Goal: Check status: Check status

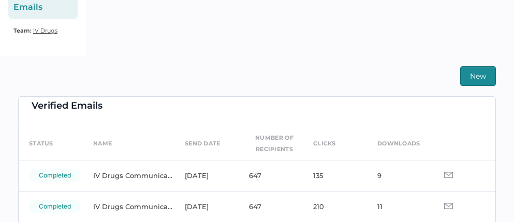
scroll to position [12, 0]
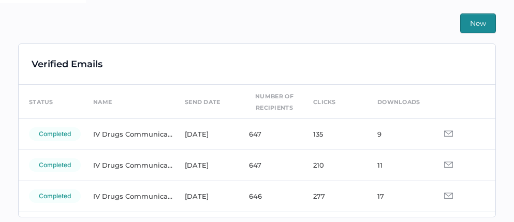
scroll to position [243, 0]
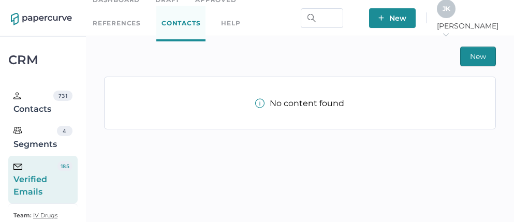
click at [455, 18] on div "J K" at bounding box center [446, 8] width 19 height 19
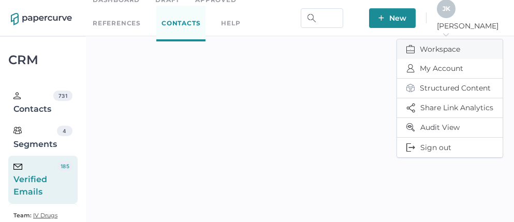
click at [432, 45] on span "Workspace" at bounding box center [449, 49] width 87 height 20
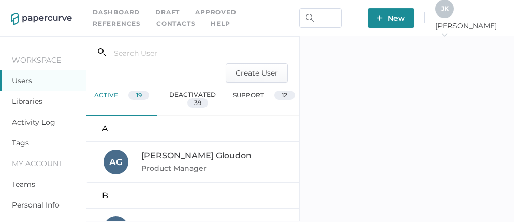
click at [43, 124] on link "Activity Log" at bounding box center [33, 121] width 43 height 9
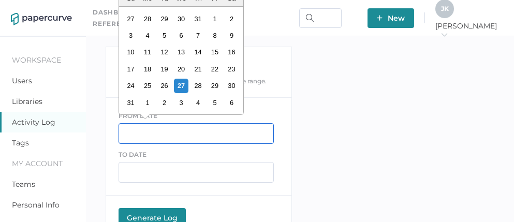
click at [199, 133] on input "text" at bounding box center [195, 133] width 155 height 21
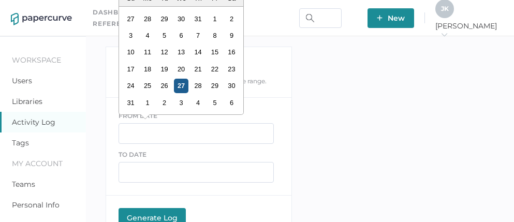
click at [180, 85] on div "27" at bounding box center [181, 86] width 14 height 14
type input "08/27/2025"
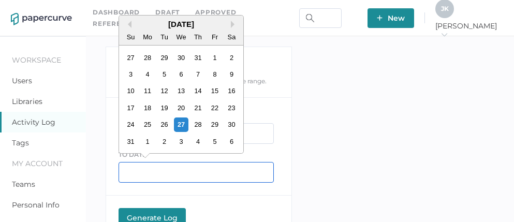
click at [141, 174] on input "text" at bounding box center [195, 172] width 155 height 21
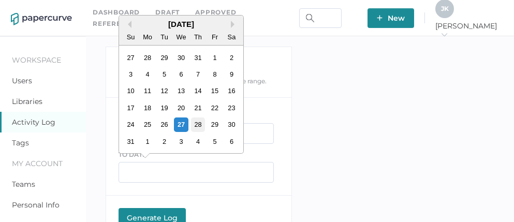
click at [194, 124] on div "28" at bounding box center [197, 124] width 14 height 14
type input "08/28/2025"
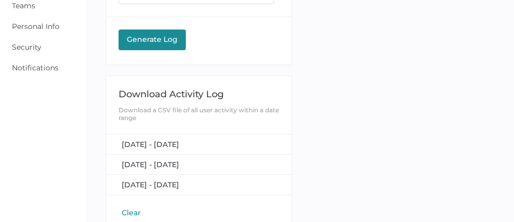
scroll to position [182, 0]
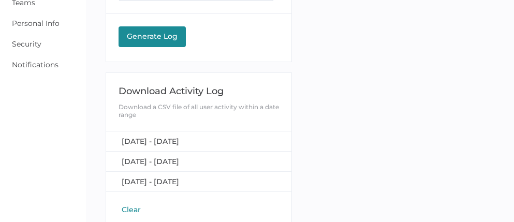
click at [150, 35] on div "Generate Log" at bounding box center [152, 36] width 57 height 9
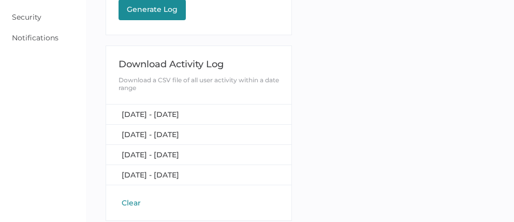
scroll to position [214, 0]
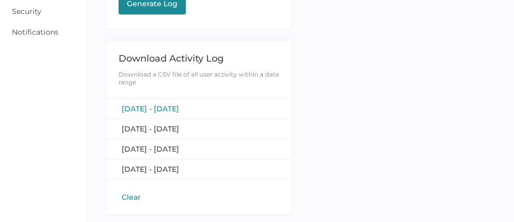
click at [160, 104] on span "[DATE] - [DATE]" at bounding box center [150, 108] width 57 height 9
